Goal: Task Accomplishment & Management: Use online tool/utility

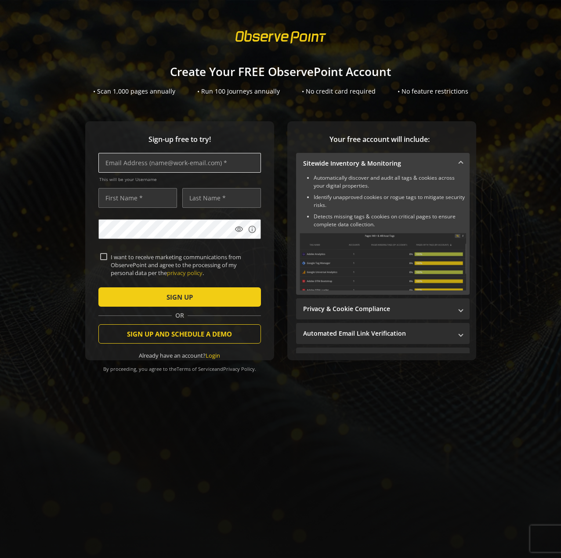
click at [167, 163] on input "text" at bounding box center [179, 163] width 162 height 20
type input "[EMAIL_ADDRESS][PERSON_NAME][DOMAIN_NAME]"
type input "[PERSON_NAME]"
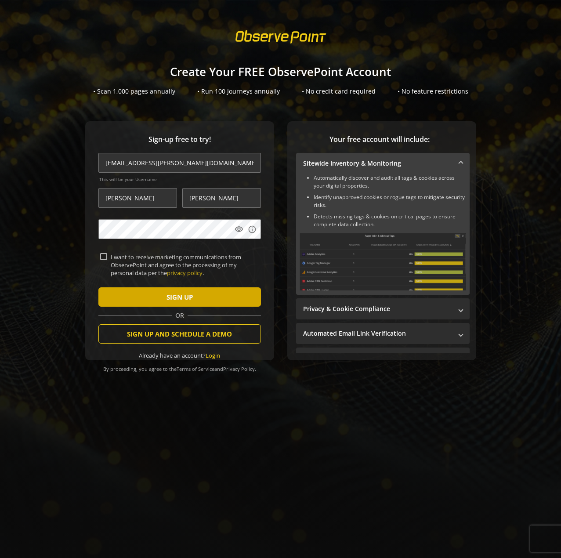
click at [196, 298] on span "submit" at bounding box center [179, 296] width 162 height 21
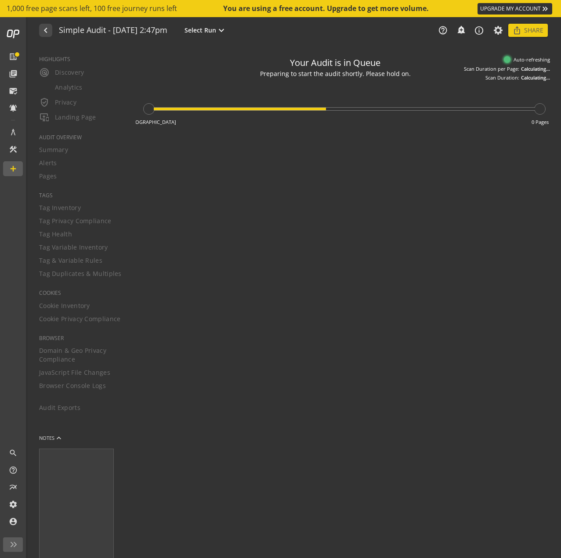
type textarea "Notes can include: -a description of what this audit is validating -changes in …"
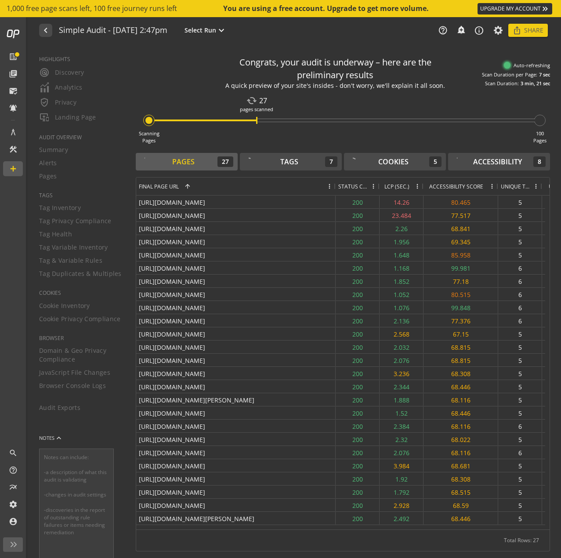
drag, startPoint x: 223, startPoint y: 185, endPoint x: 335, endPoint y: 194, distance: 111.9
click at [335, 194] on div at bounding box center [335, 186] width 4 height 18
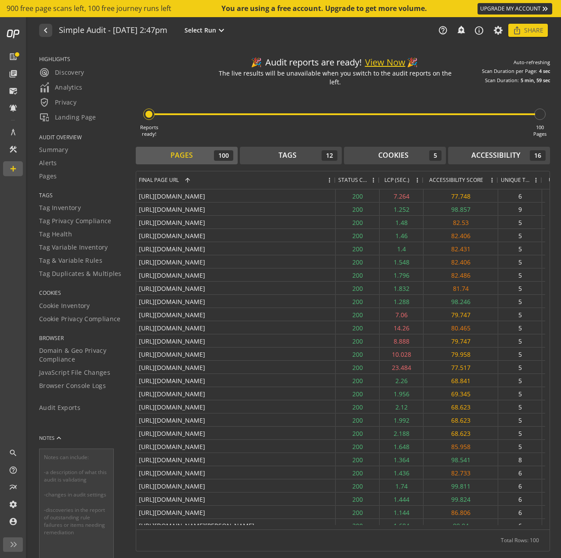
click at [404, 176] on span "LCP (SEC.)" at bounding box center [396, 179] width 25 height 7
click at [409, 177] on span at bounding box center [407, 180] width 7 height 7
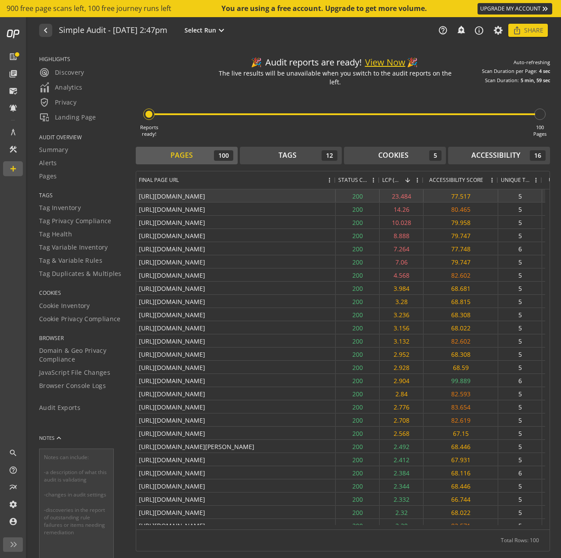
click at [313, 191] on div "[URL][DOMAIN_NAME]" at bounding box center [235, 195] width 199 height 13
click at [393, 193] on div "23.484" at bounding box center [401, 195] width 44 height 13
click at [307, 189] on div "[URL][DOMAIN_NAME]" at bounding box center [235, 195] width 199 height 13
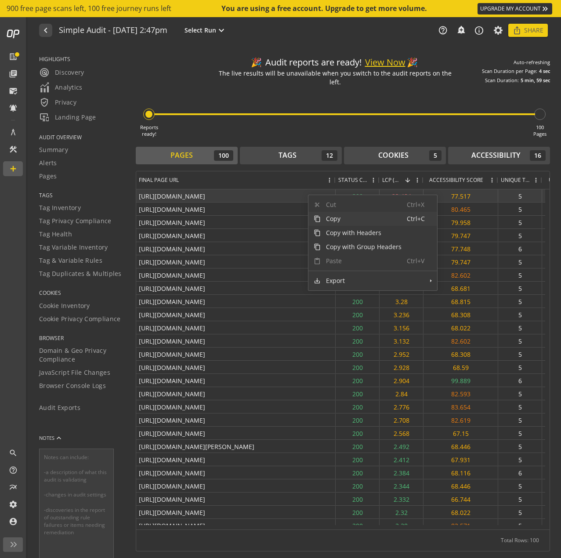
click at [299, 189] on div "[URL][DOMAIN_NAME]" at bounding box center [235, 195] width 199 height 13
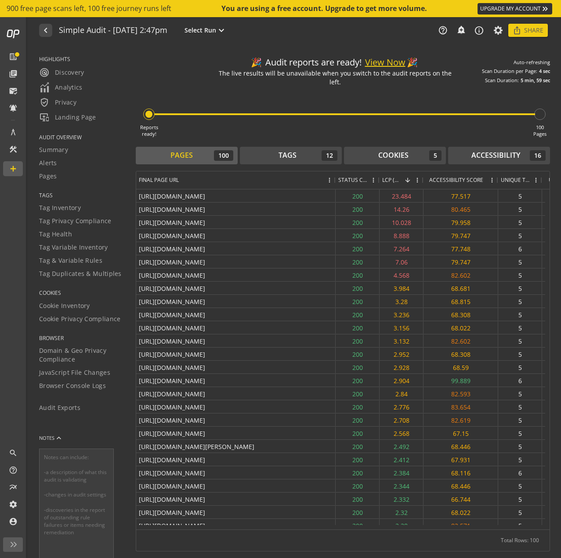
click at [400, 64] on button "View Now" at bounding box center [385, 62] width 40 height 13
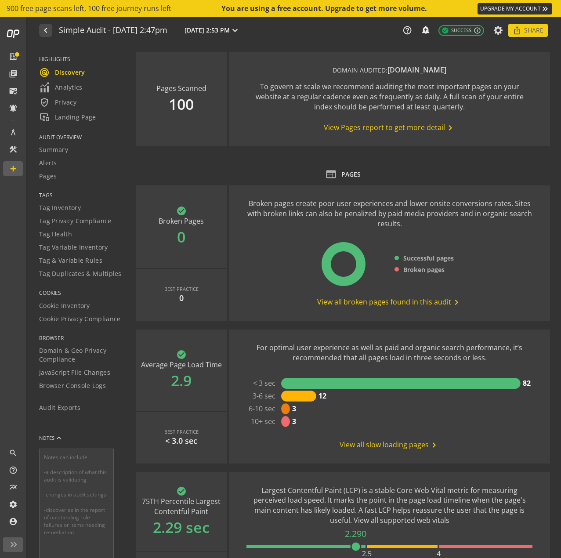
click at [347, 447] on span "View all slow loading pages chevron_right" at bounding box center [389, 445] width 100 height 11
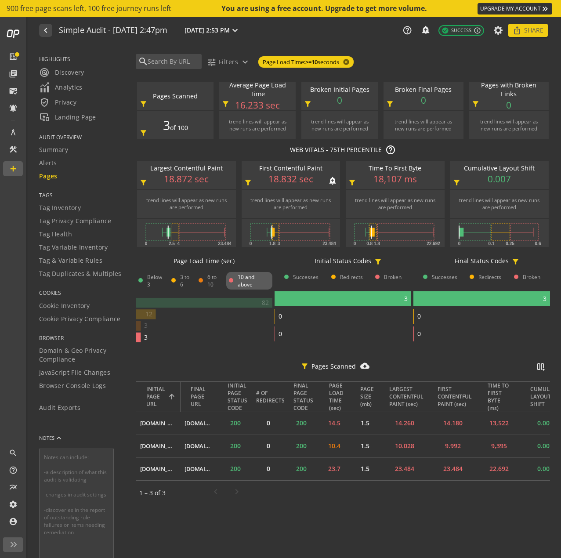
click at [282, 184] on span "18.832 sec" at bounding box center [290, 179] width 45 height 13
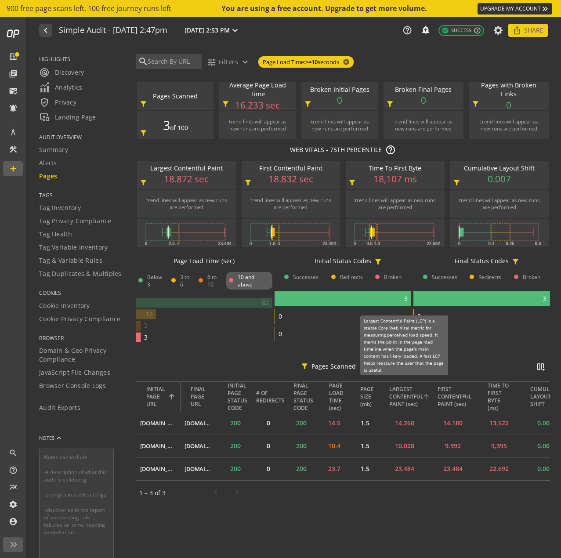
click at [425, 394] on icon at bounding box center [425, 396] width 5 height 6
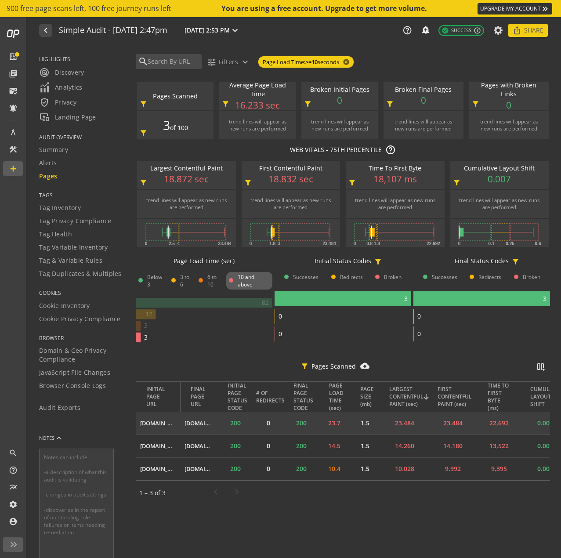
click at [406, 421] on td "23.484" at bounding box center [404, 423] width 48 height 23
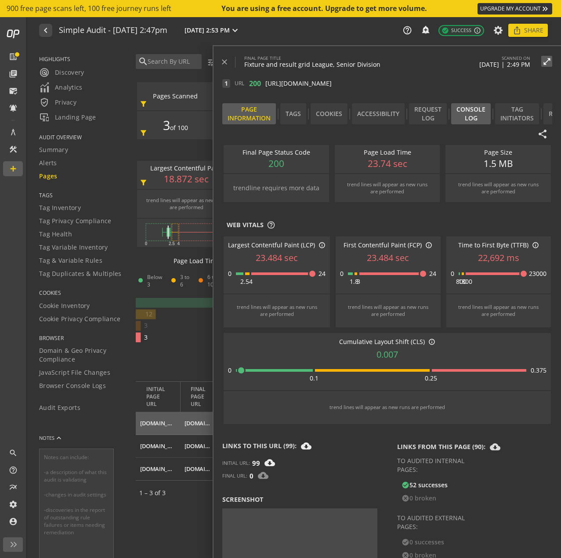
click at [472, 115] on div "Console Log" at bounding box center [471, 113] width 40 height 21
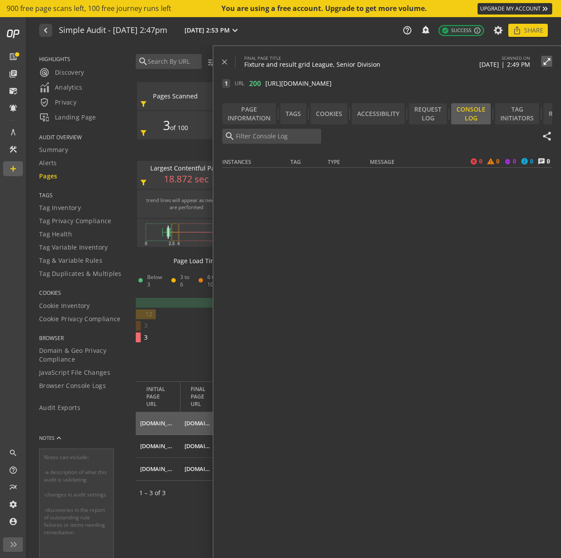
scroll to position [0, 20]
click at [409, 115] on div "Request Log" at bounding box center [408, 113] width 38 height 21
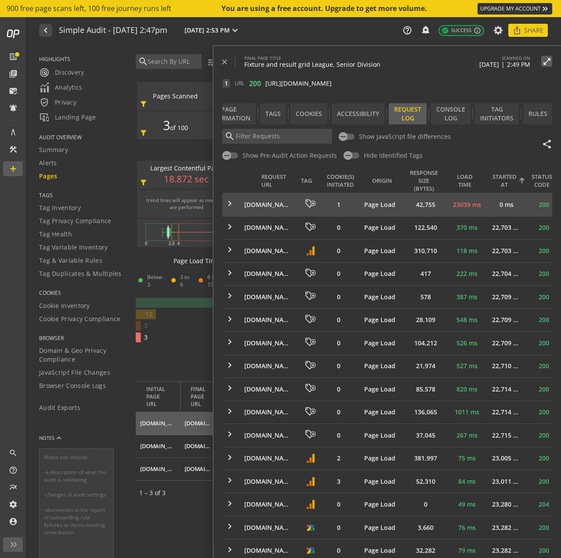
click at [227, 202] on mat-icon "keyboard_arrow_right" at bounding box center [229, 203] width 11 height 11
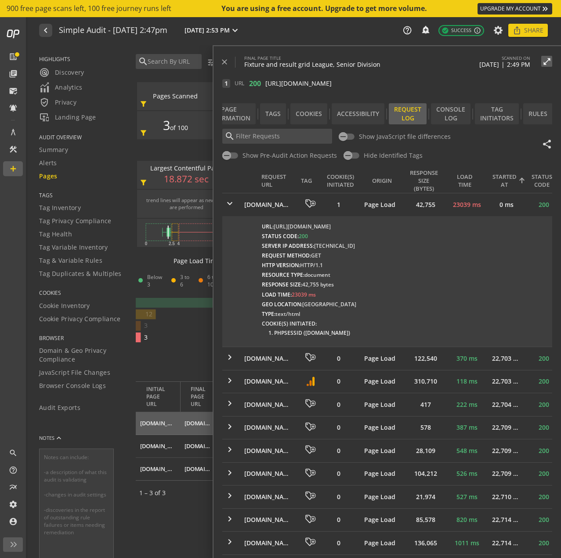
scroll to position [213, 0]
